Goal: Information Seeking & Learning: Learn about a topic

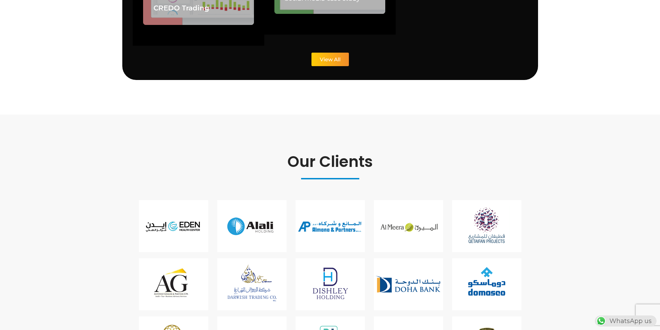
scroll to position [0, 183]
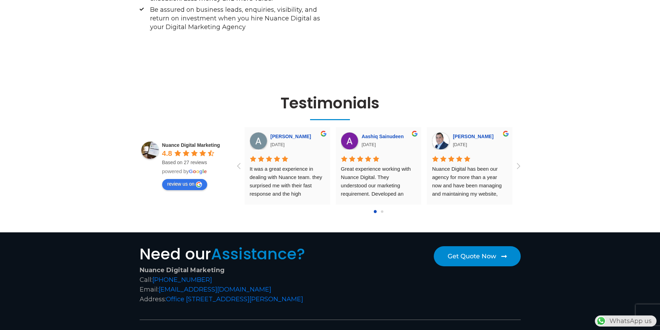
scroll to position [0, 183]
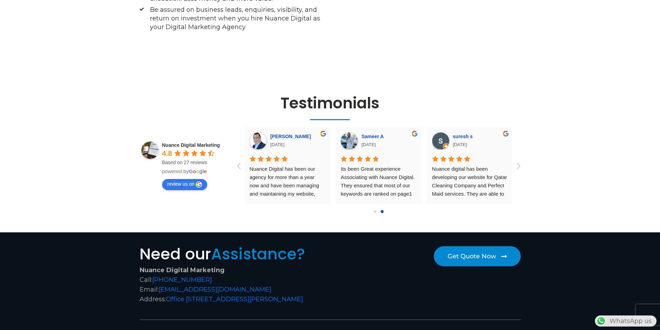
click at [496, 175] on span "Nuance digital has been developing our website for Qatar Cleaning Company and P…" at bounding box center [470, 198] width 77 height 64
click at [449, 166] on span "Nuance digital has been developing our website for Qatar Cleaning Company and P…" at bounding box center [470, 198] width 77 height 64
click at [518, 160] on icon at bounding box center [518, 165] width 11 height 11
click at [517, 160] on icon at bounding box center [518, 165] width 11 height 11
click at [239, 160] on icon at bounding box center [238, 165] width 11 height 11
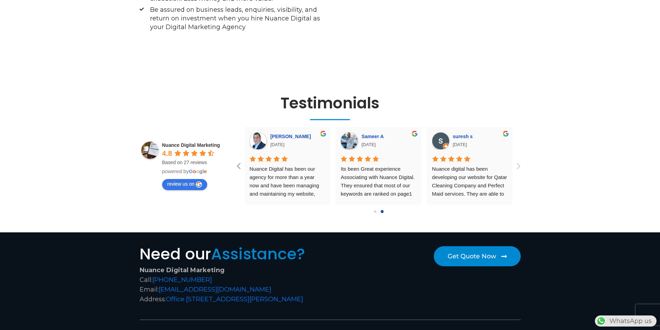
scroll to position [0, 0]
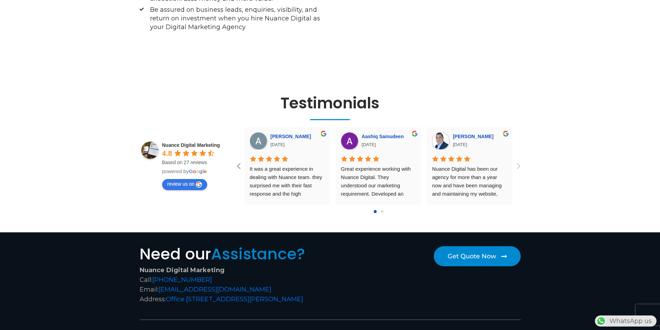
click at [239, 160] on icon at bounding box center [238, 165] width 11 height 11
click at [518, 160] on icon at bounding box center [518, 165] width 11 height 11
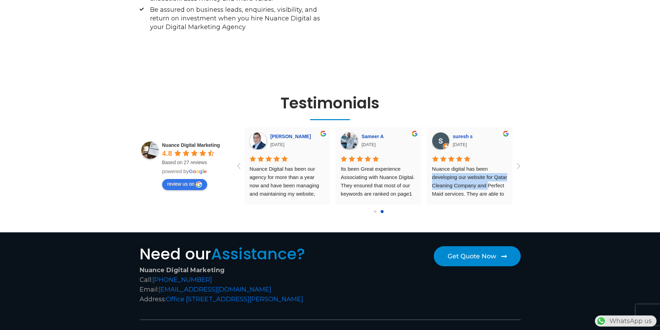
drag, startPoint x: 505, startPoint y: 162, endPoint x: 507, endPoint y: 172, distance: 10.5
click at [507, 172] on div "Nuance digital has been developing our website for Qatar Cleaning Company and P…" at bounding box center [469, 182] width 75 height 35
click at [503, 193] on div "suresh s 5 years ago Nuance digital has been developing our website for Qatar C…" at bounding box center [470, 166] width 86 height 78
click at [238, 163] on icon at bounding box center [238, 166] width 3 height 6
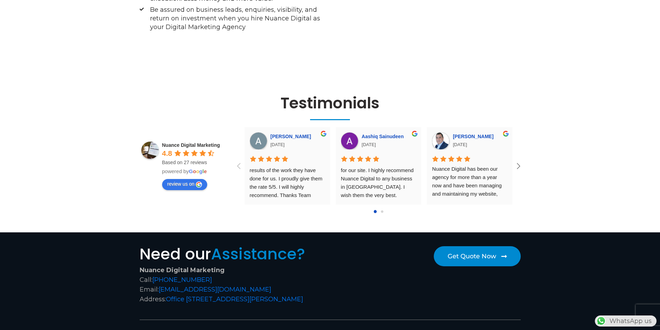
click at [516, 160] on icon at bounding box center [518, 165] width 11 height 11
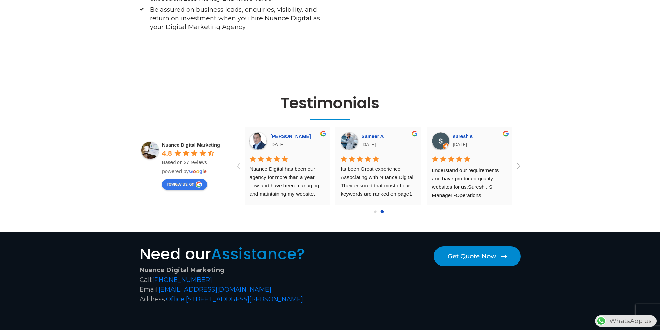
click at [509, 184] on div "suresh s 5 years ago Nuance digital has been developing our website for Qatar C…" at bounding box center [470, 166] width 86 height 78
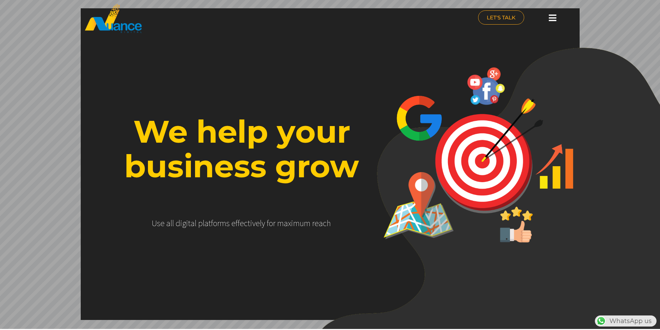
scroll to position [0, 0]
click at [360, 104] on rs-layer-wrap at bounding box center [339, 79] width 49 height 49
click at [361, 103] on rs-layer-wrap at bounding box center [339, 79] width 49 height 49
